Goal: Task Accomplishment & Management: Use online tool/utility

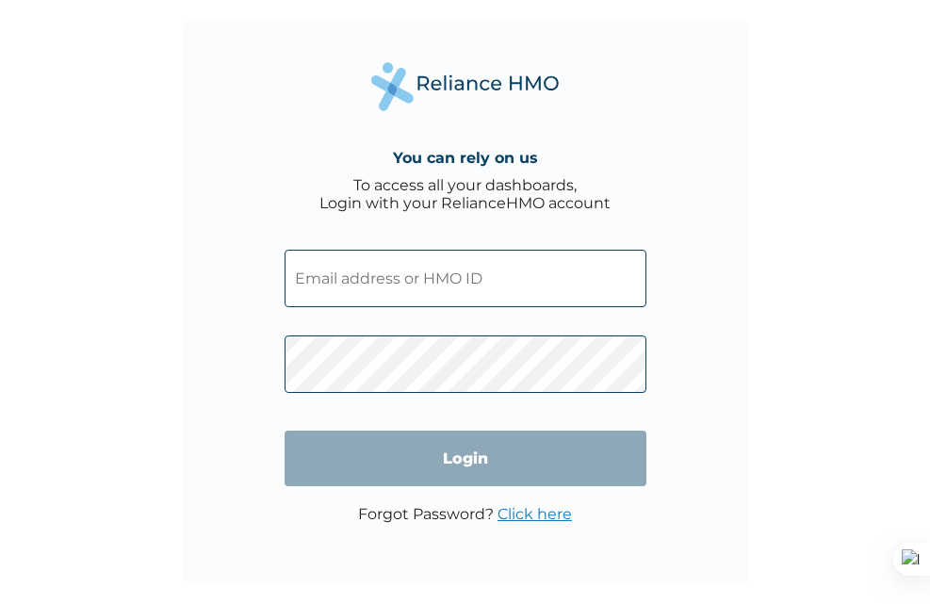
type input "OLB/10218/A"
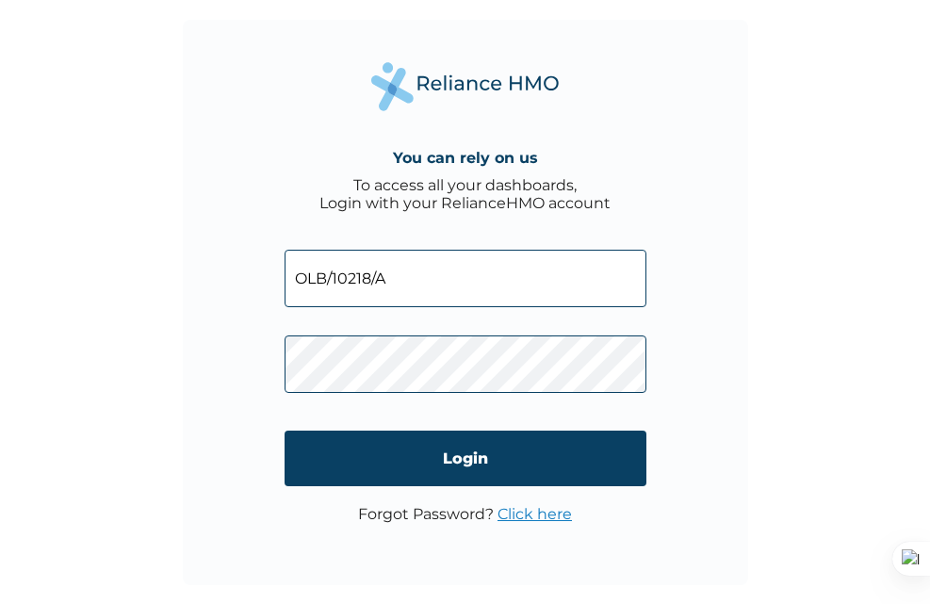
click at [780, 446] on div "You can rely on us To access all your dashboards, Login with your RelianceHMO a…" at bounding box center [465, 302] width 930 height 604
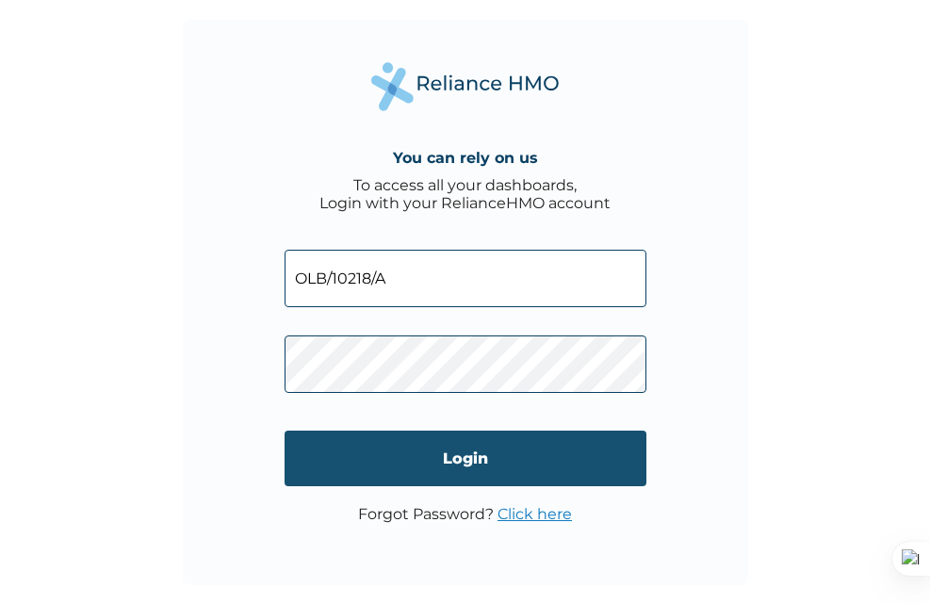
click at [449, 448] on input "Login" at bounding box center [466, 459] width 362 height 56
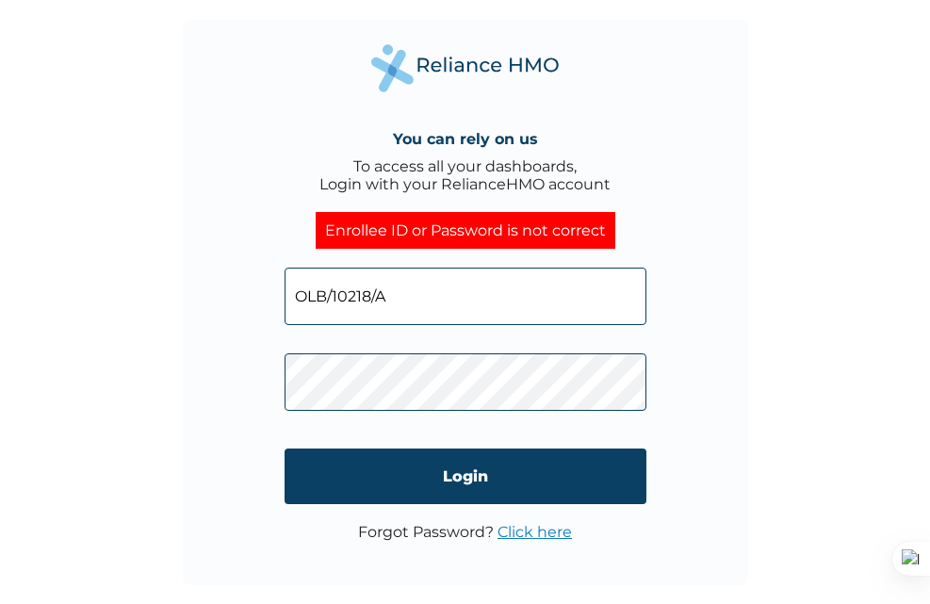
drag, startPoint x: 470, startPoint y: 314, endPoint x: 348, endPoint y: 341, distance: 125.5
click at [310, 311] on input "OLB/10218/A" at bounding box center [466, 296] width 362 height 57
type input "[EMAIL_ADDRESS][DOMAIN_NAME]"
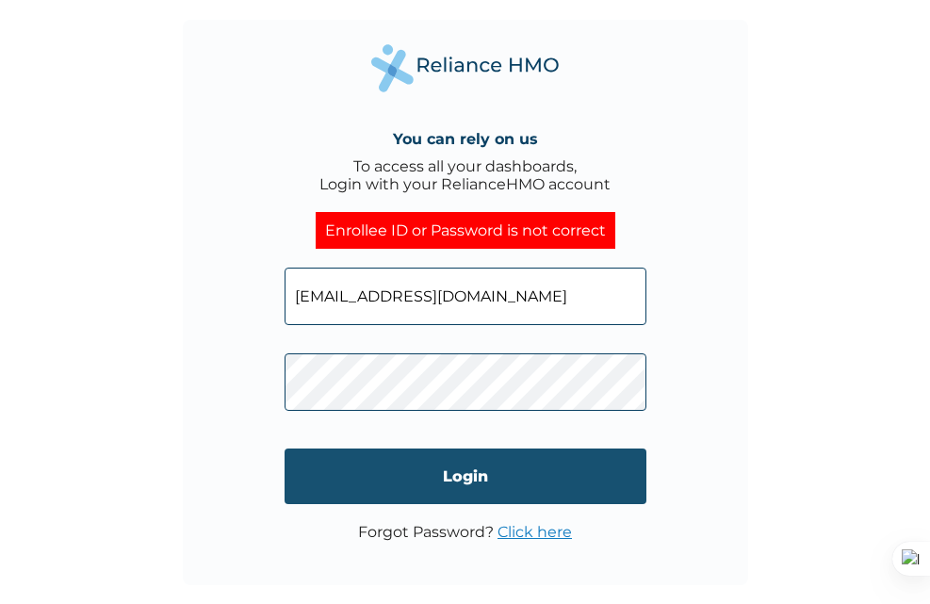
click at [325, 470] on input "Login" at bounding box center [466, 476] width 362 height 56
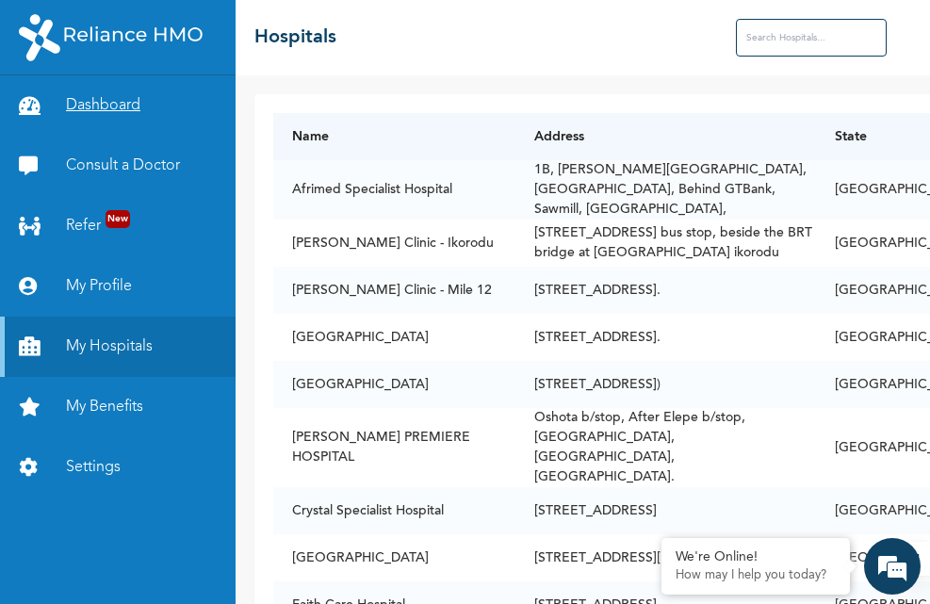
click at [111, 105] on link "Dashboard" at bounding box center [118, 105] width 236 height 60
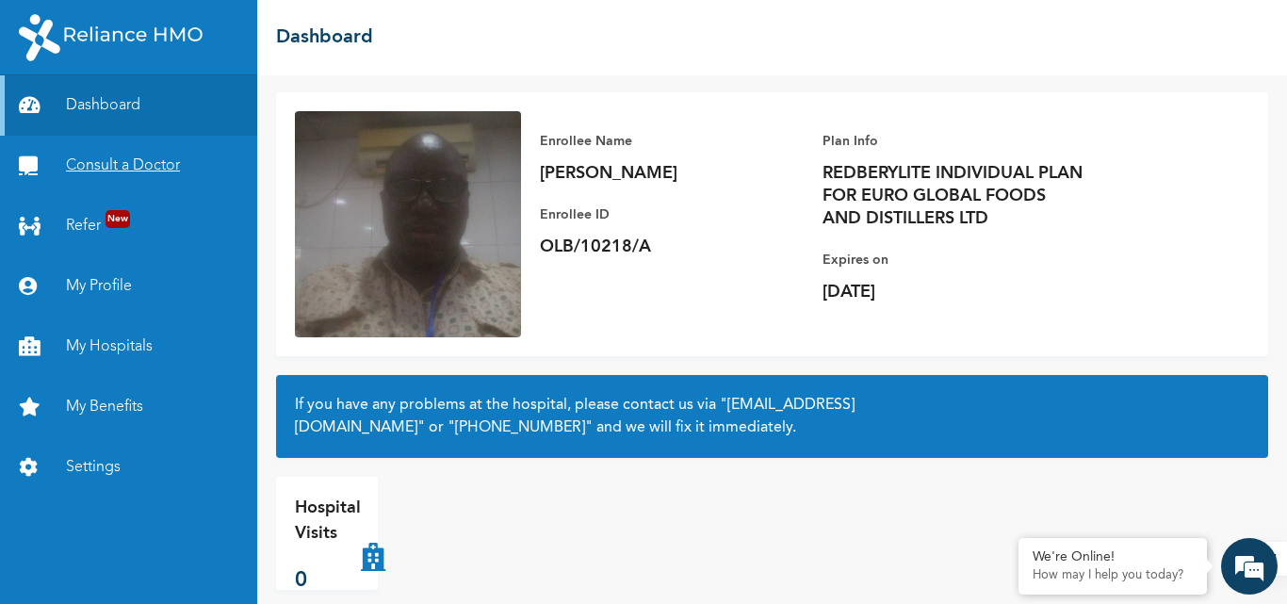
click at [116, 166] on link "Consult a Doctor" at bounding box center [128, 166] width 257 height 60
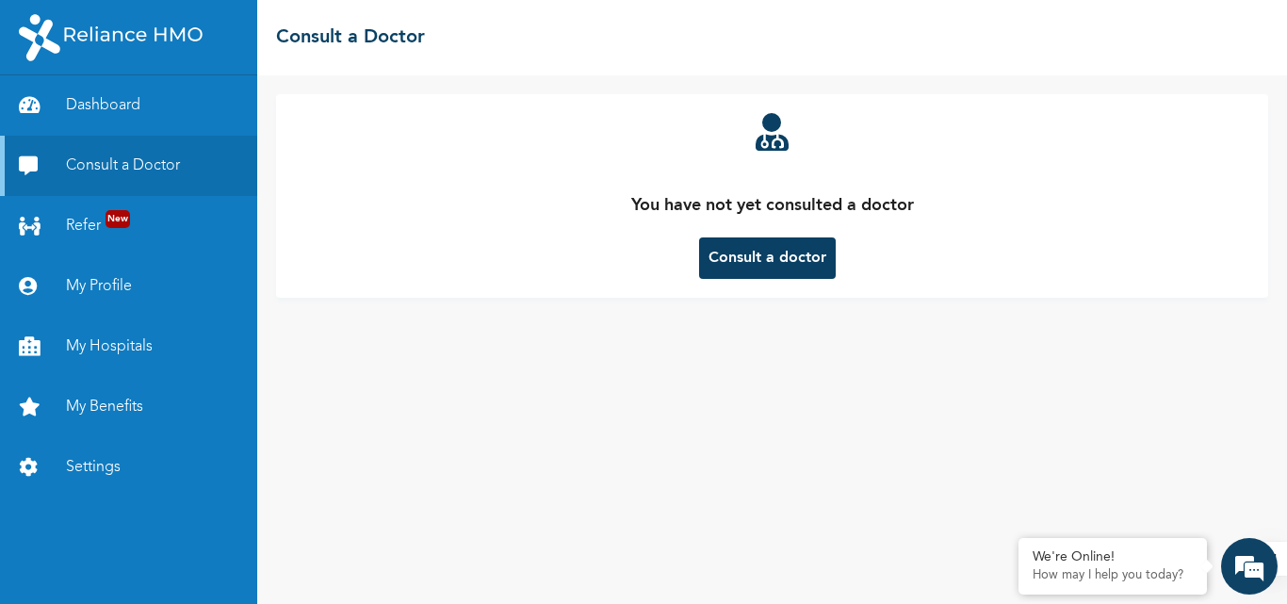
click at [778, 260] on button "Consult a doctor" at bounding box center [767, 257] width 137 height 41
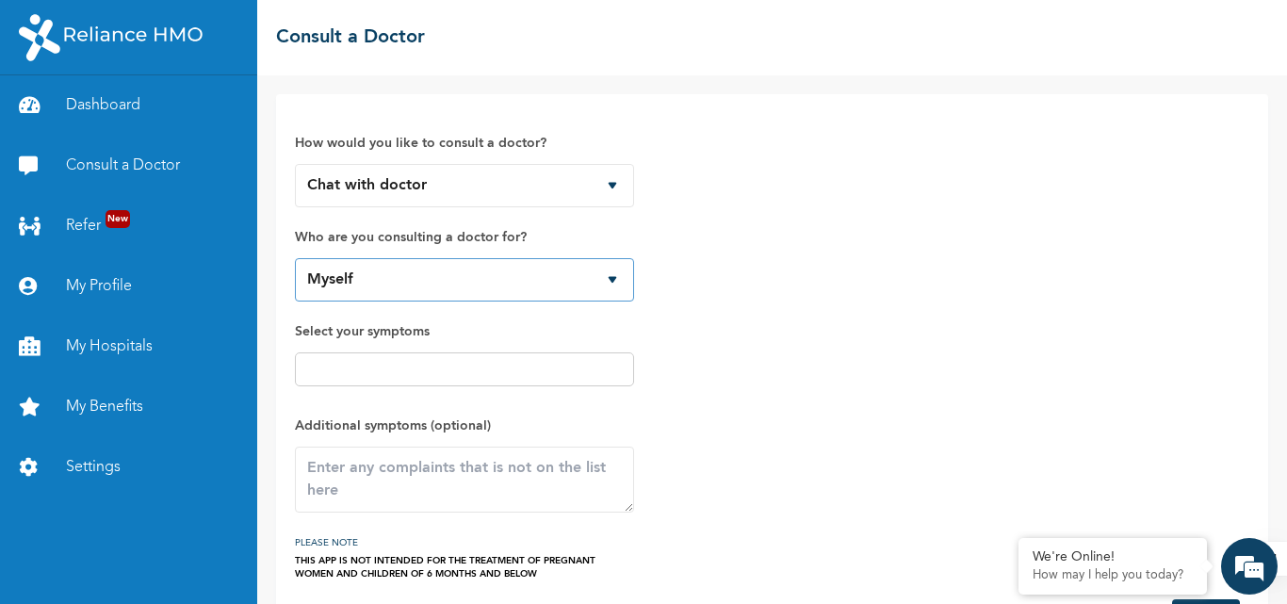
click at [614, 268] on select "Myself" at bounding box center [464, 279] width 339 height 43
click at [725, 284] on div "How would you like to consult a doctor? Chat with doctor Phone Call Who are you…" at bounding box center [772, 346] width 954 height 467
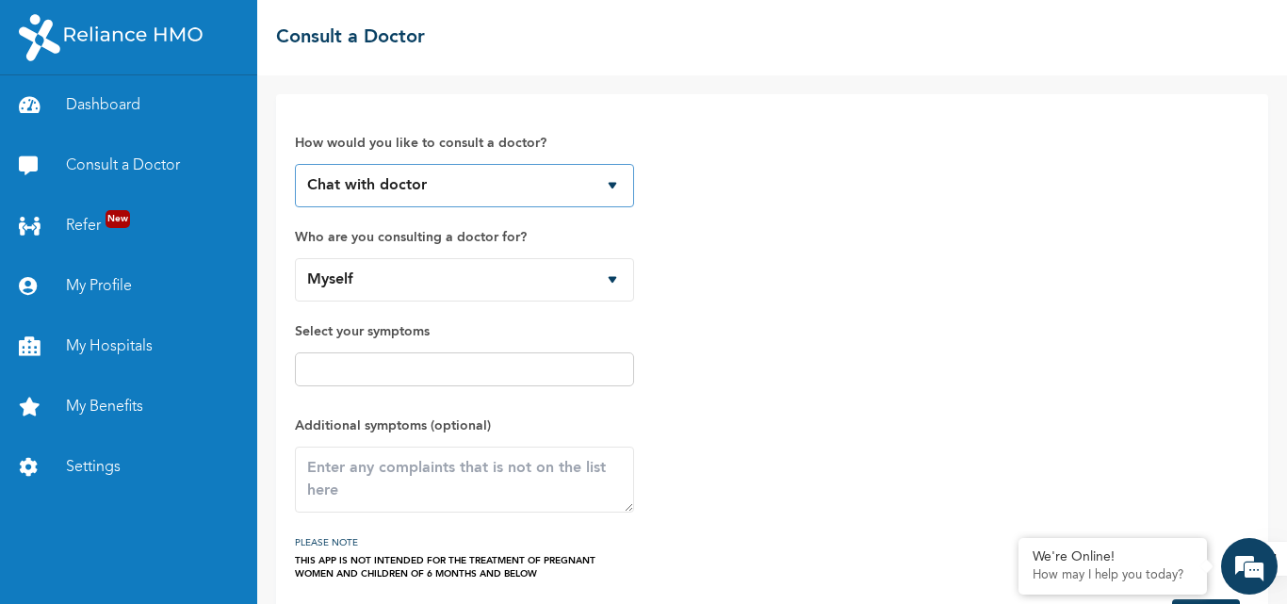
click at [610, 187] on select "Chat with doctor Phone Call" at bounding box center [464, 185] width 339 height 43
click at [762, 223] on div "How would you like to consult a doctor? Chat with doctor Phone Call Who are you…" at bounding box center [772, 346] width 954 height 467
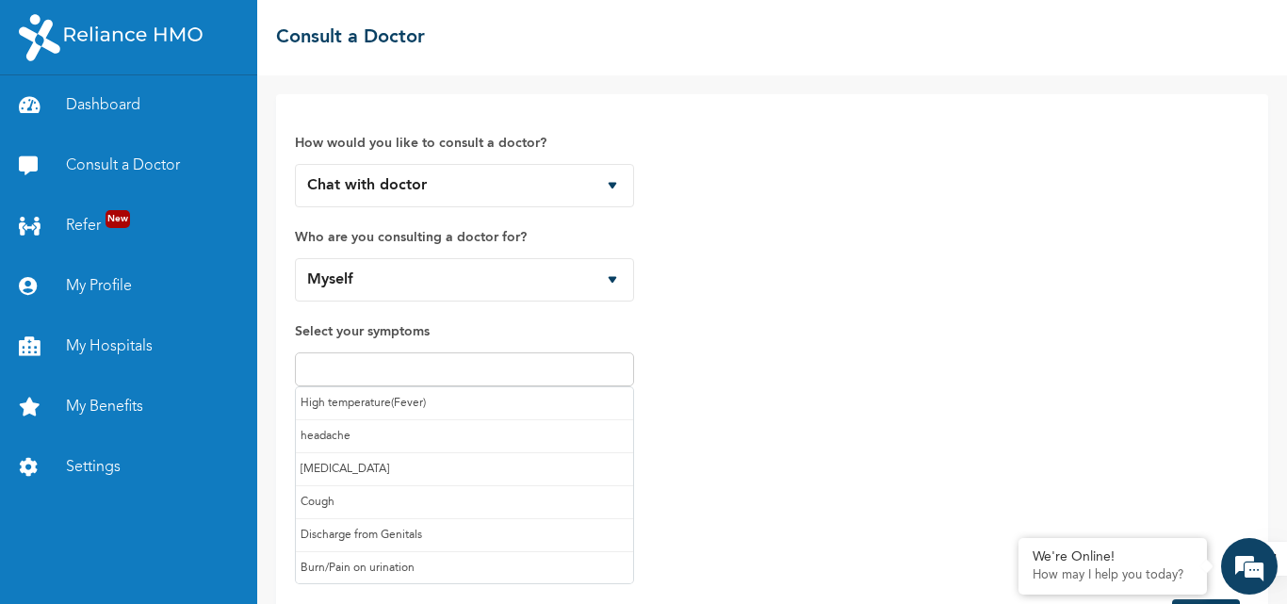
click at [511, 359] on input "text" at bounding box center [465, 369] width 328 height 23
click at [823, 366] on div "How would you like to consult a doctor? Chat with doctor Phone Call Who are you…" at bounding box center [772, 346] width 954 height 467
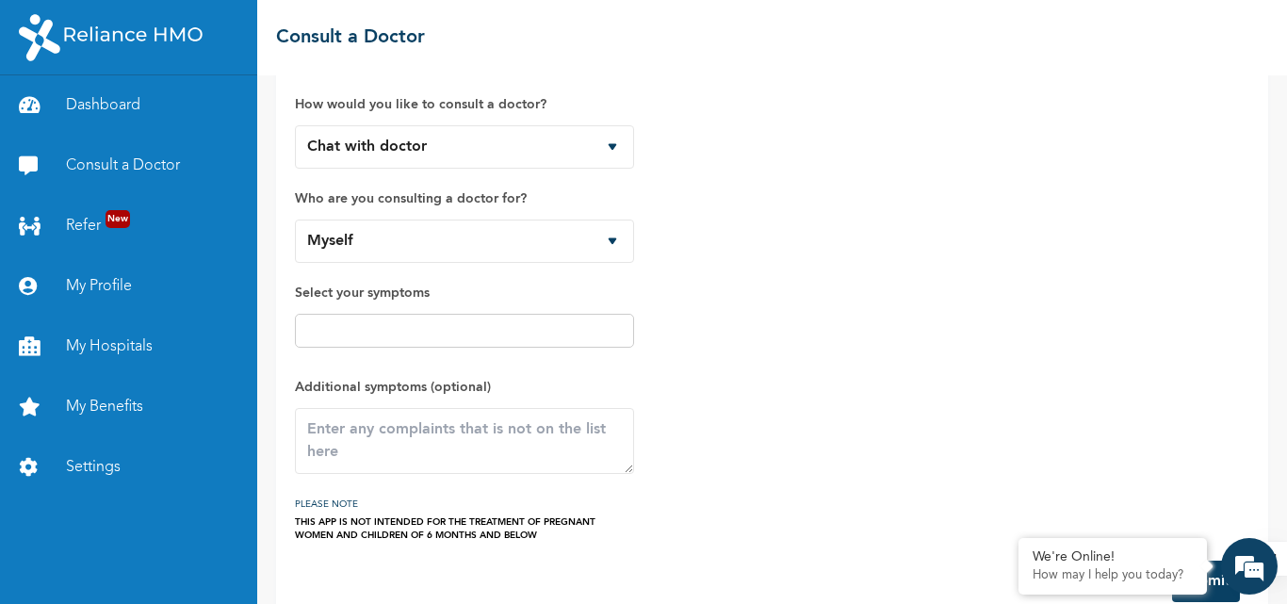
scroll to position [74, 0]
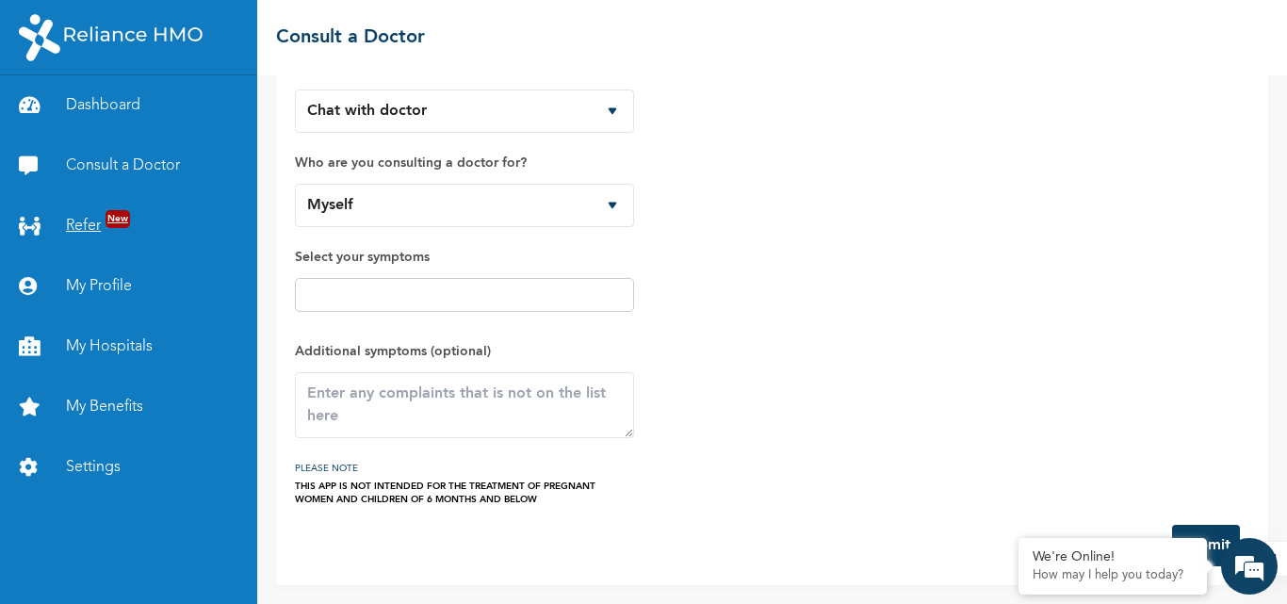
click at [121, 218] on span "New" at bounding box center [118, 219] width 24 height 18
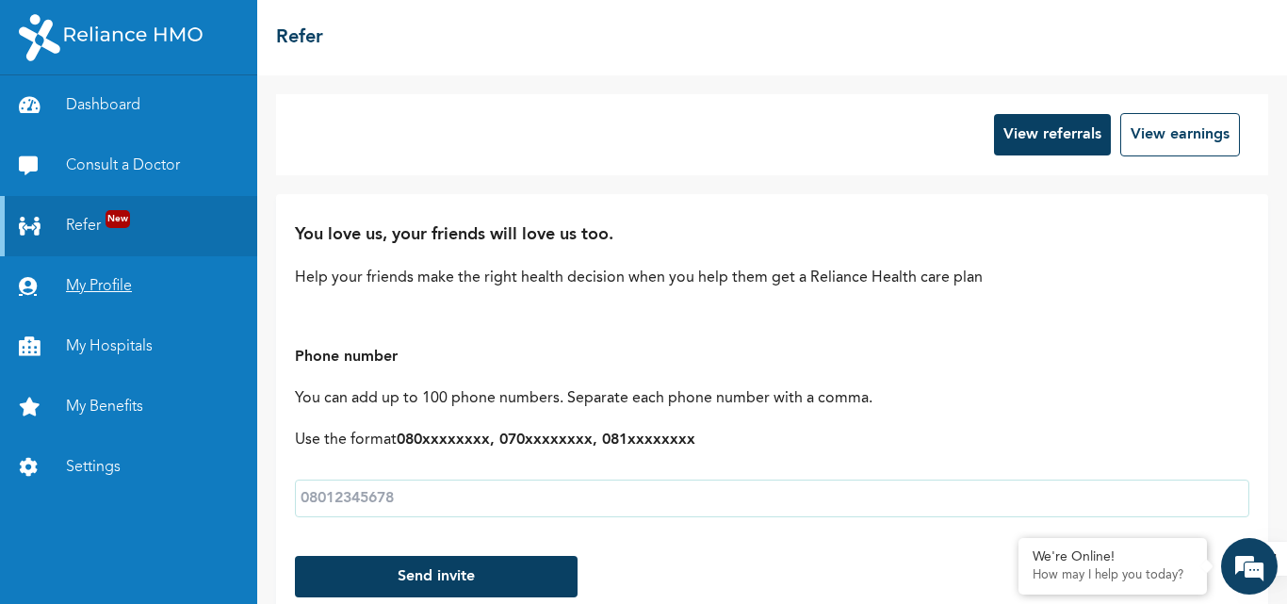
click at [117, 283] on link "My Profile" at bounding box center [128, 286] width 257 height 60
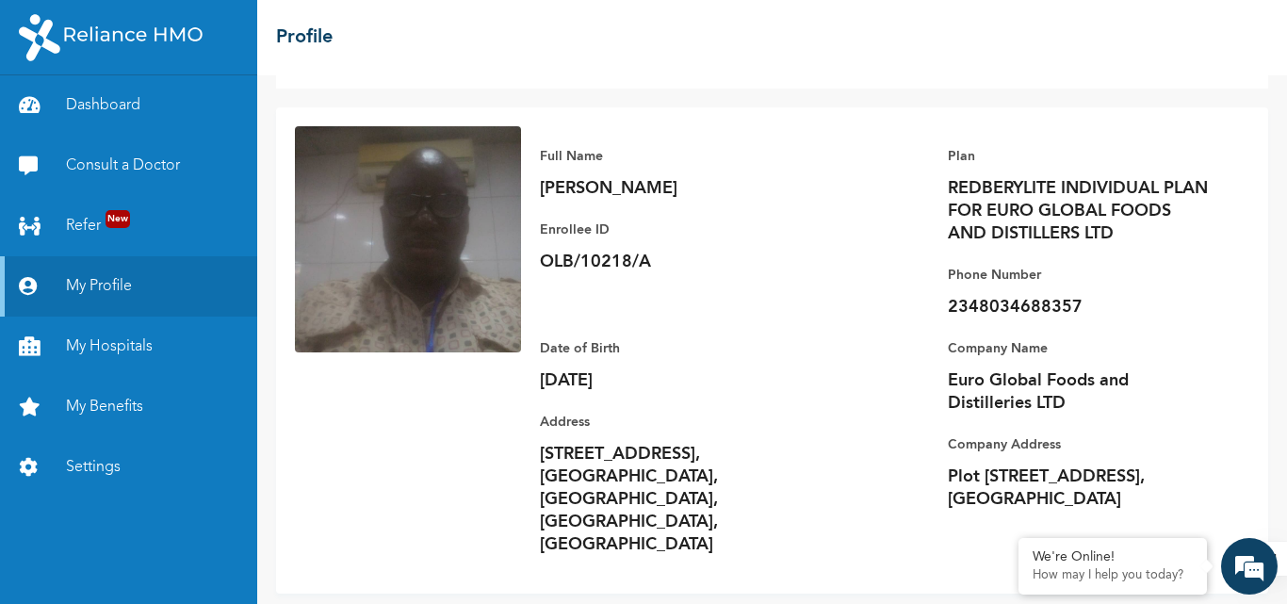
scroll to position [89, 0]
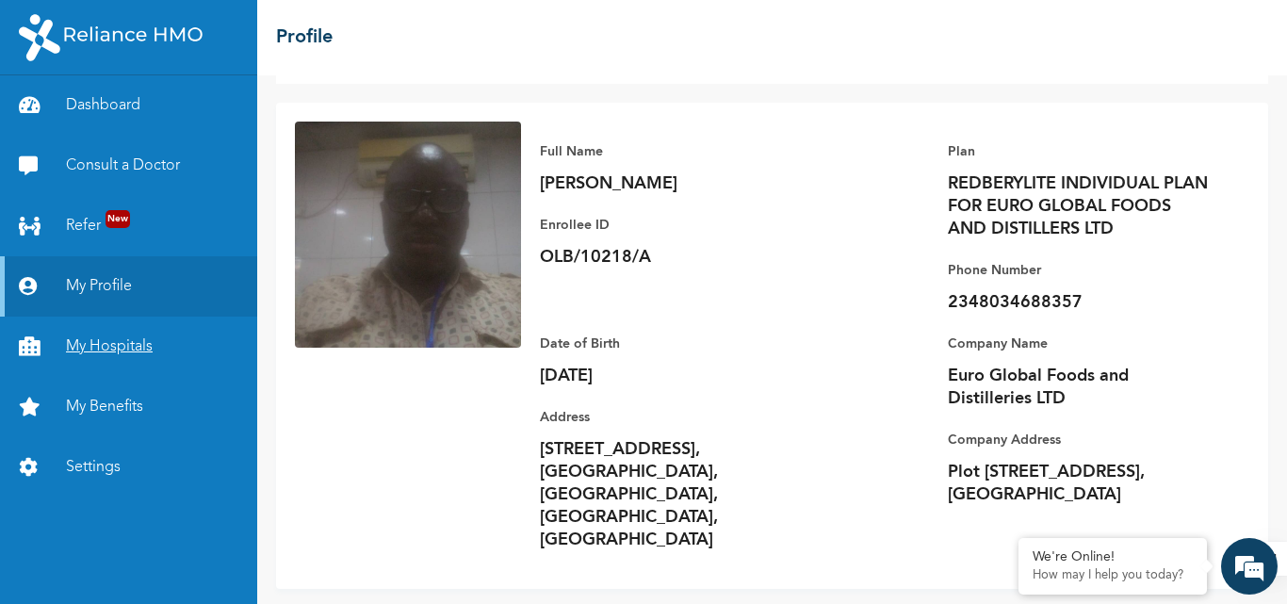
click at [117, 350] on link "My Hospitals" at bounding box center [128, 347] width 257 height 60
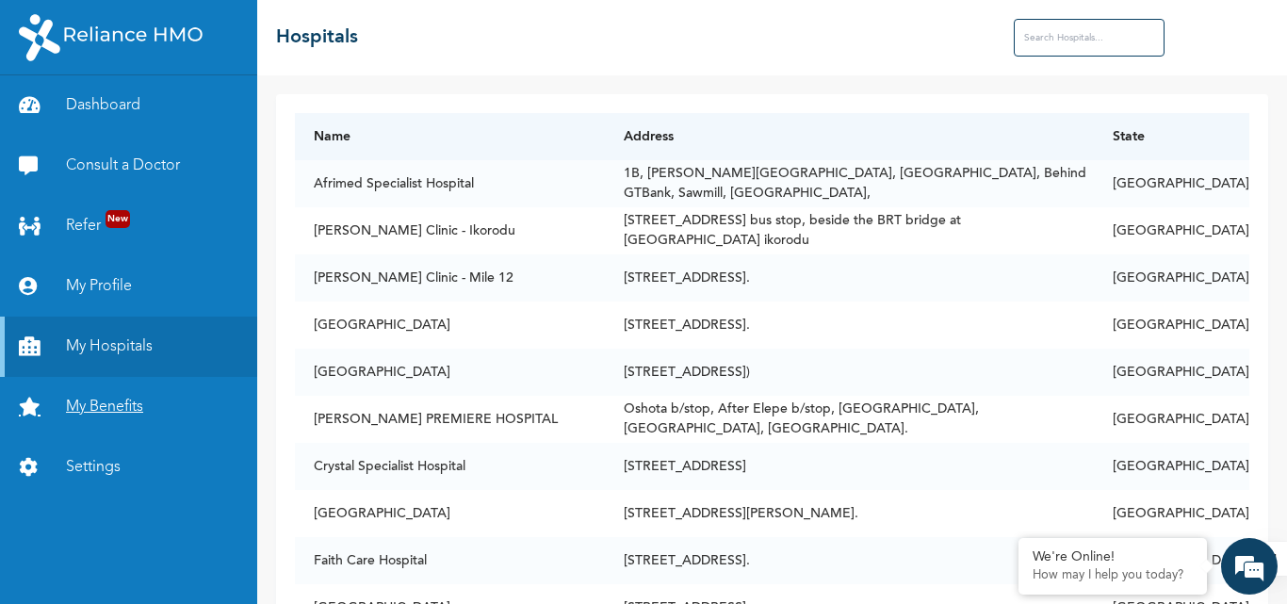
click at [121, 417] on link "My Benefits" at bounding box center [128, 407] width 257 height 60
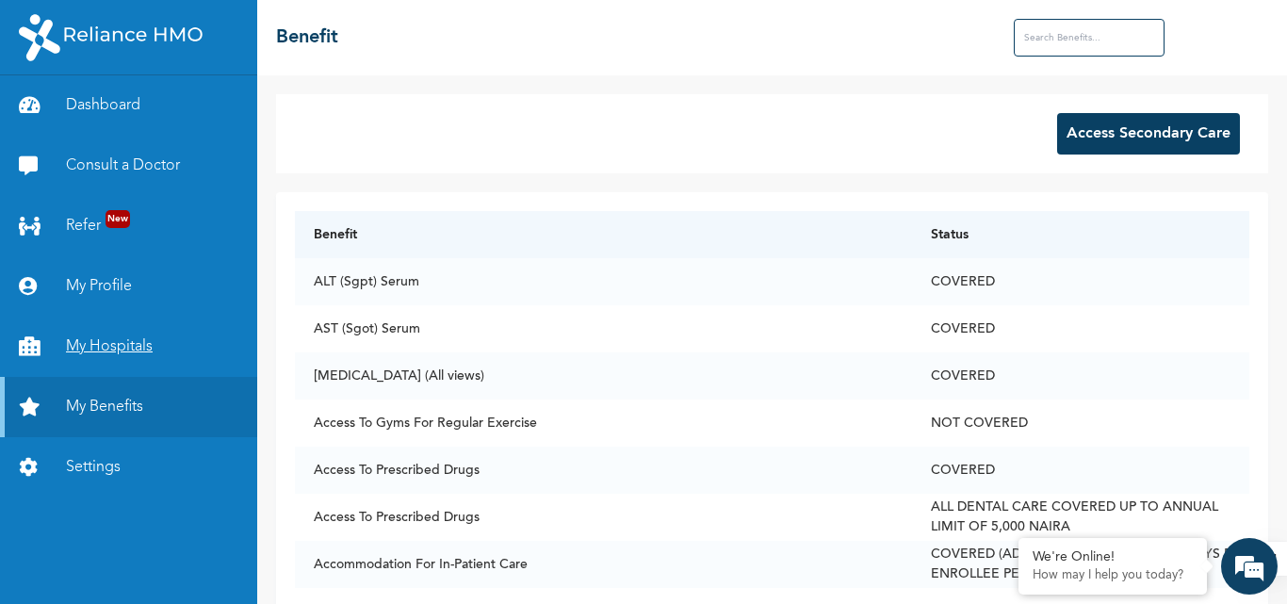
click at [83, 353] on link "My Hospitals" at bounding box center [128, 347] width 257 height 60
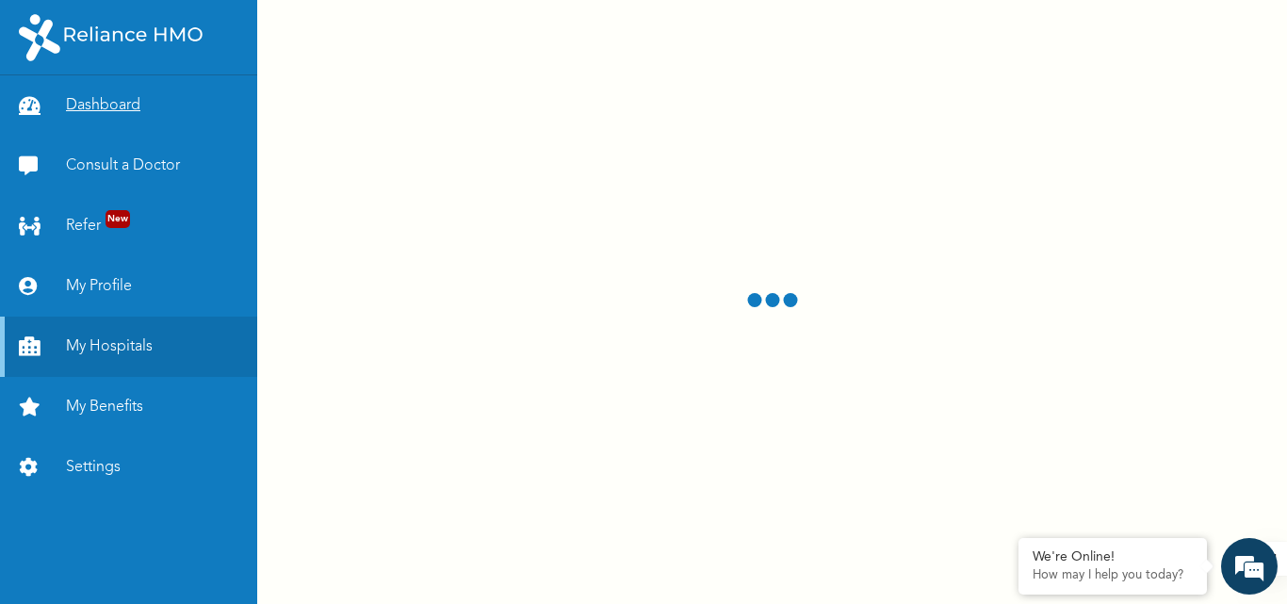
click at [84, 100] on link "Dashboard" at bounding box center [128, 105] width 257 height 60
